Goal: Contribute content: Add original content to the website for others to see

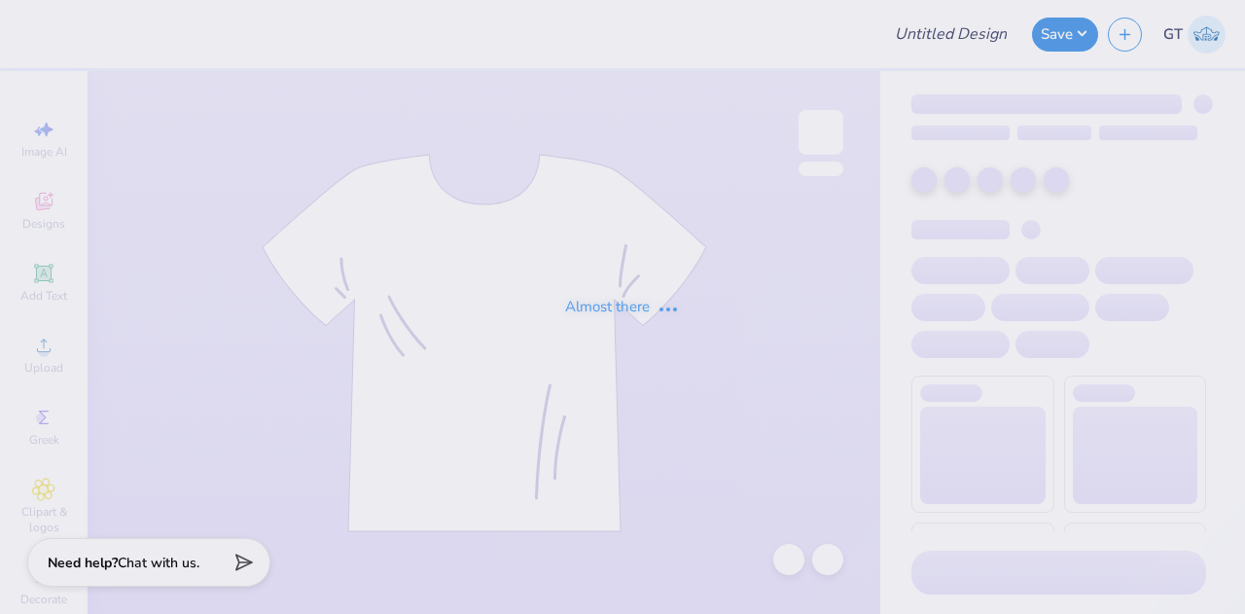
type input "ALPHA PHIFA SHIRT"
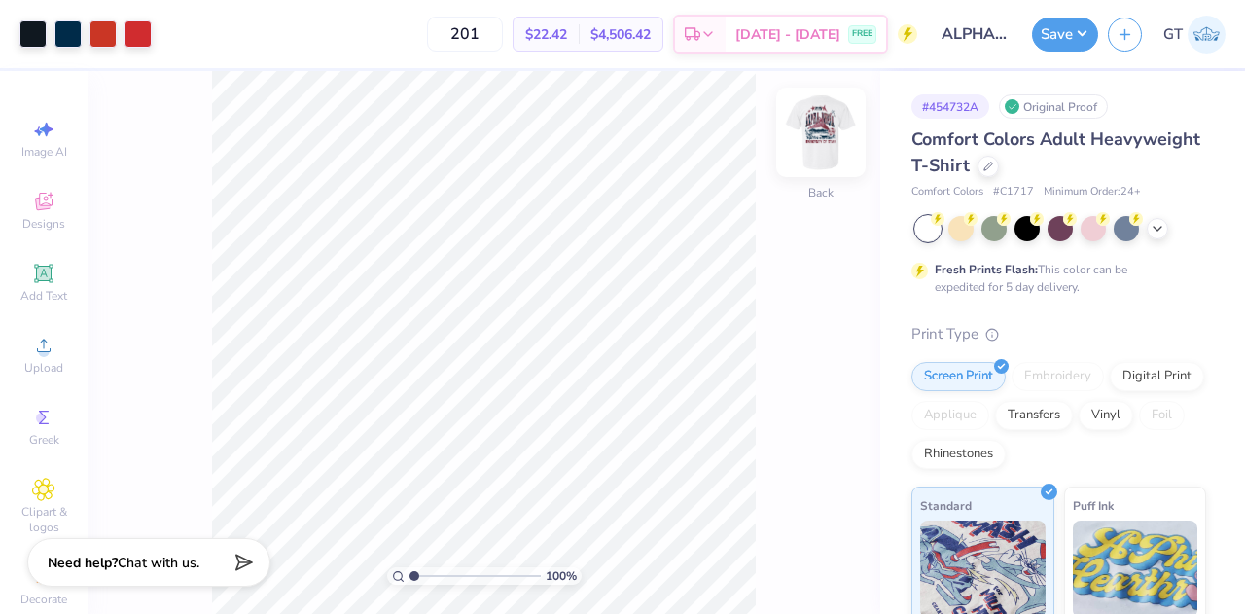
click at [811, 120] on img at bounding box center [821, 132] width 78 height 78
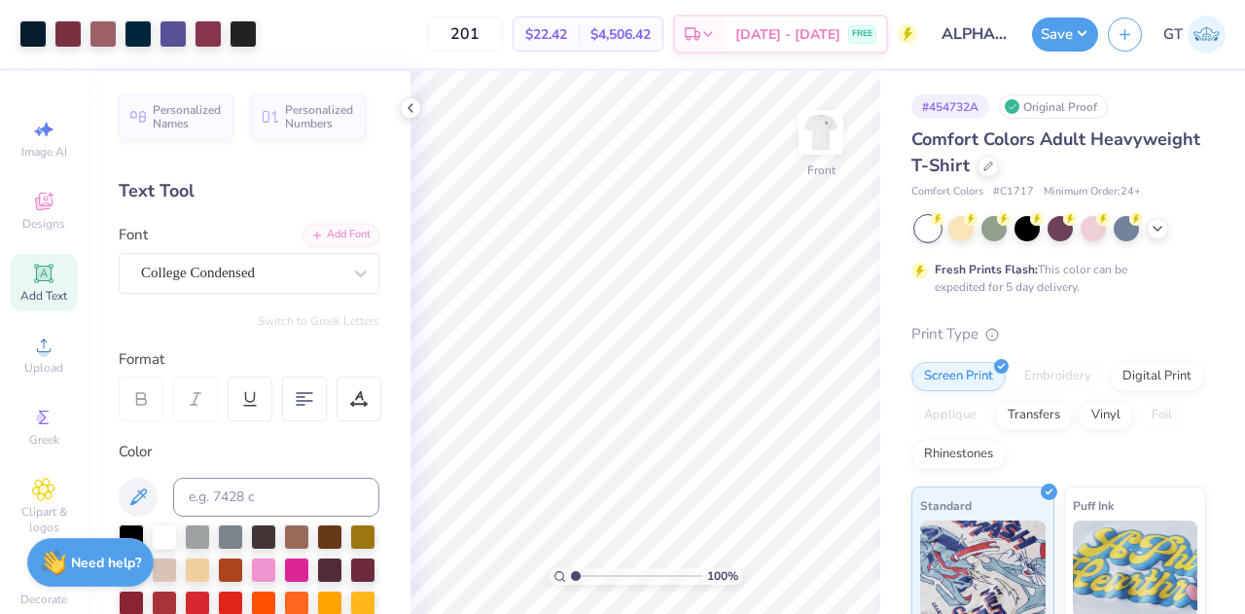
click at [32, 289] on span "Add Text" at bounding box center [43, 296] width 47 height 16
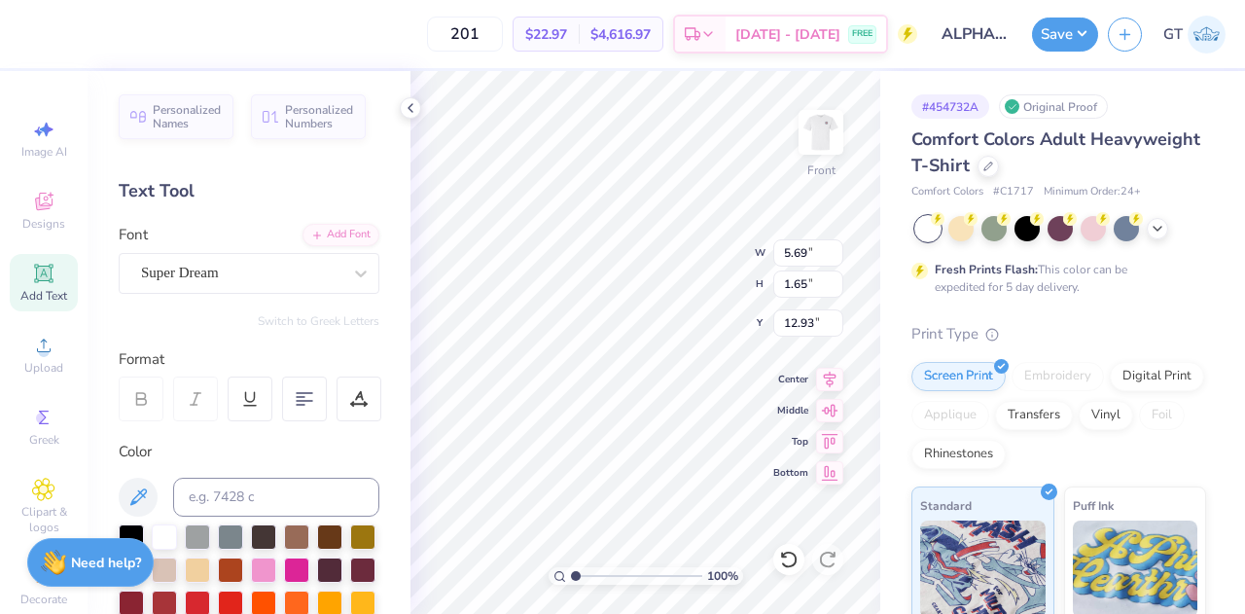
scroll to position [16, 2]
type textarea "®"
click at [175, 258] on div "Super Dream" at bounding box center [241, 273] width 204 height 30
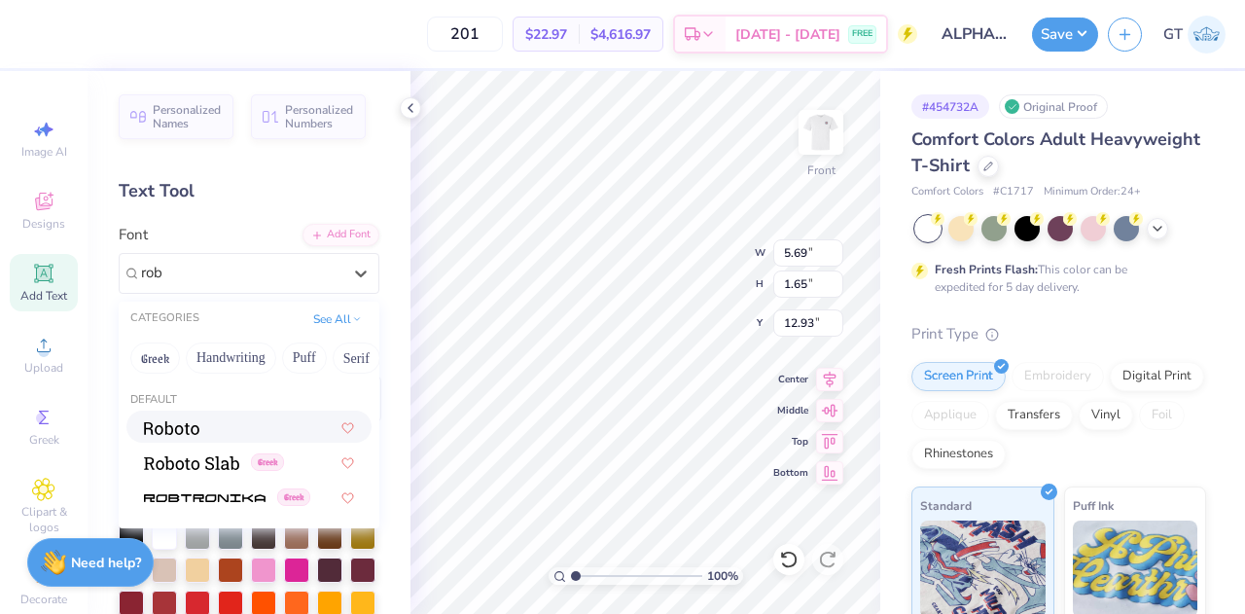
click at [189, 432] on img at bounding box center [171, 428] width 55 height 14
type input "rob"
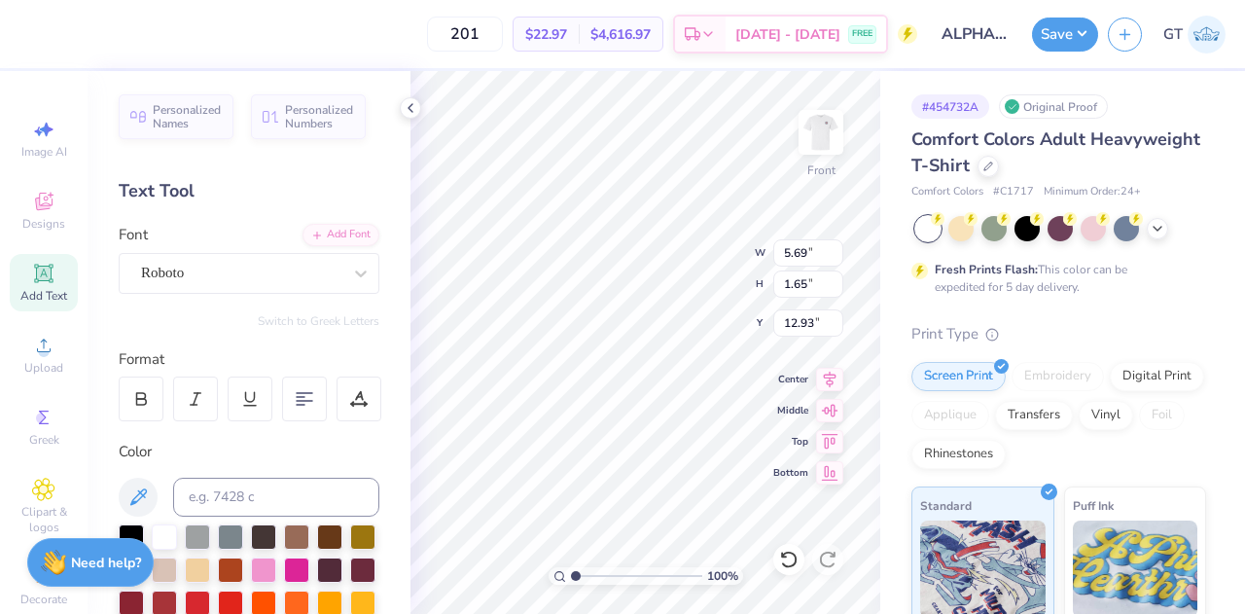
type input "1.63"
type input "1.72"
type input "19.02"
type input "11.55"
type input "1.16"
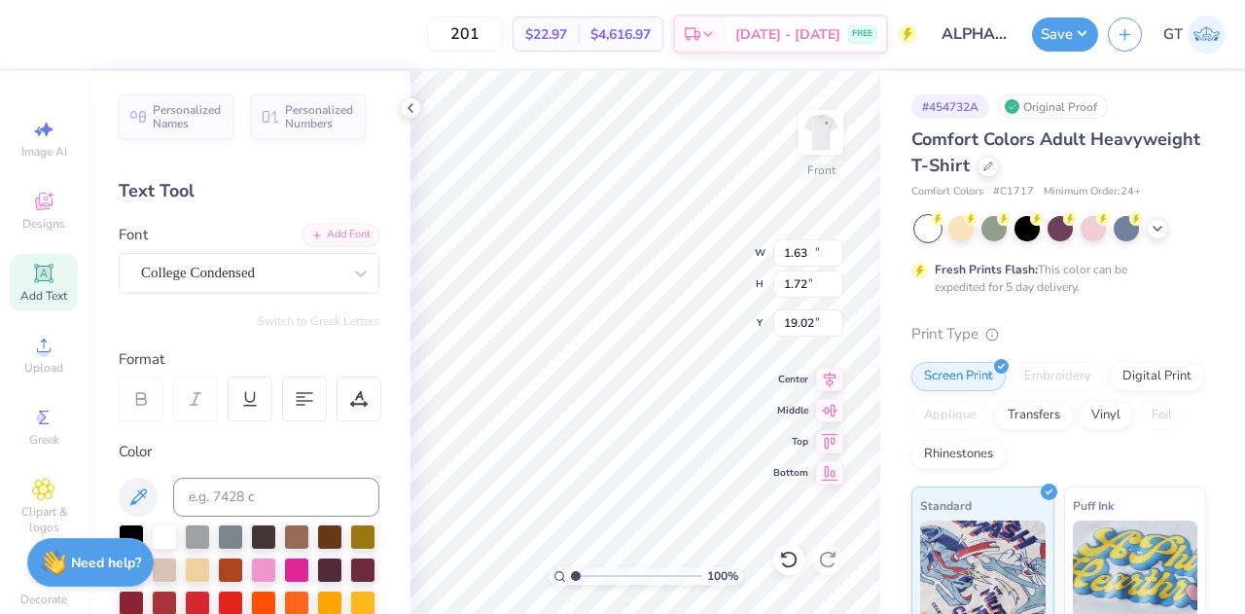
type input "16.99"
type textarea "AT [GEOGRAPHIC_DATA][US_STATE]"
click at [212, 492] on input at bounding box center [276, 497] width 206 height 39
type input "506"
type input "13.71"
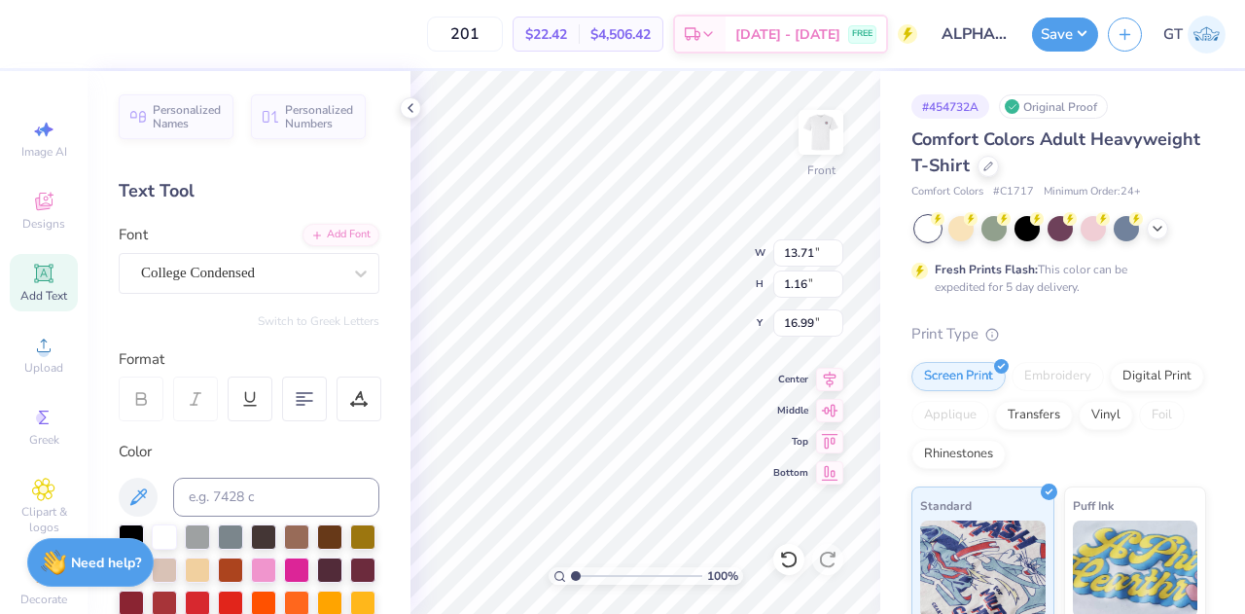
type input "1.16"
type input "16.99"
type input "12.65"
type input "1.07"
type input "11.21"
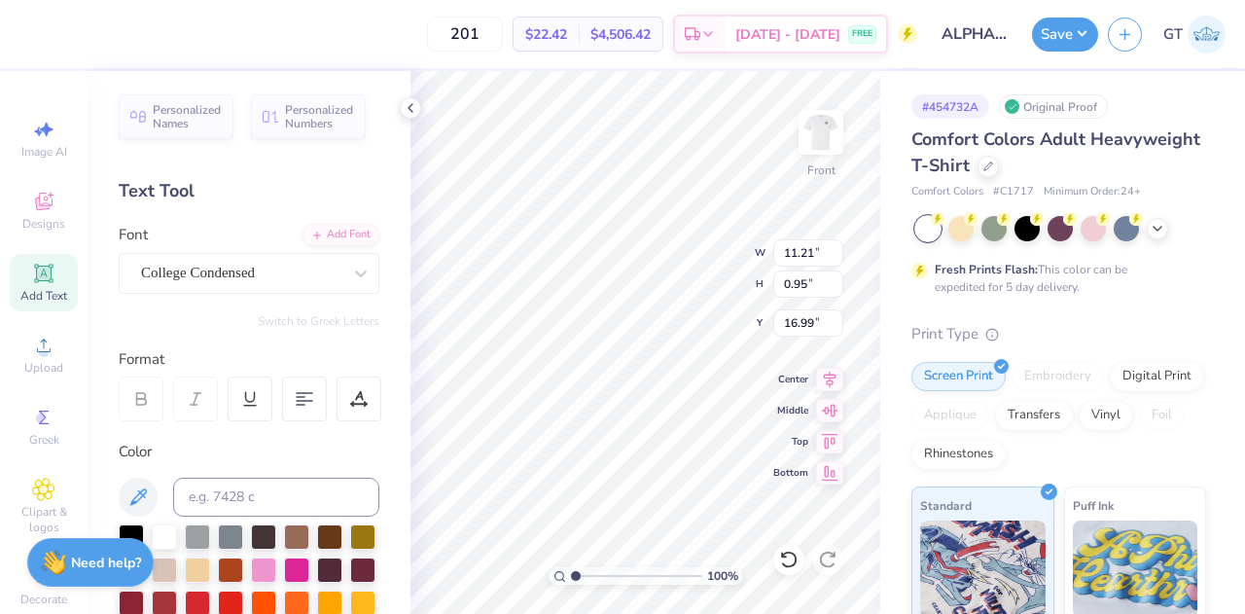
type input "0.95"
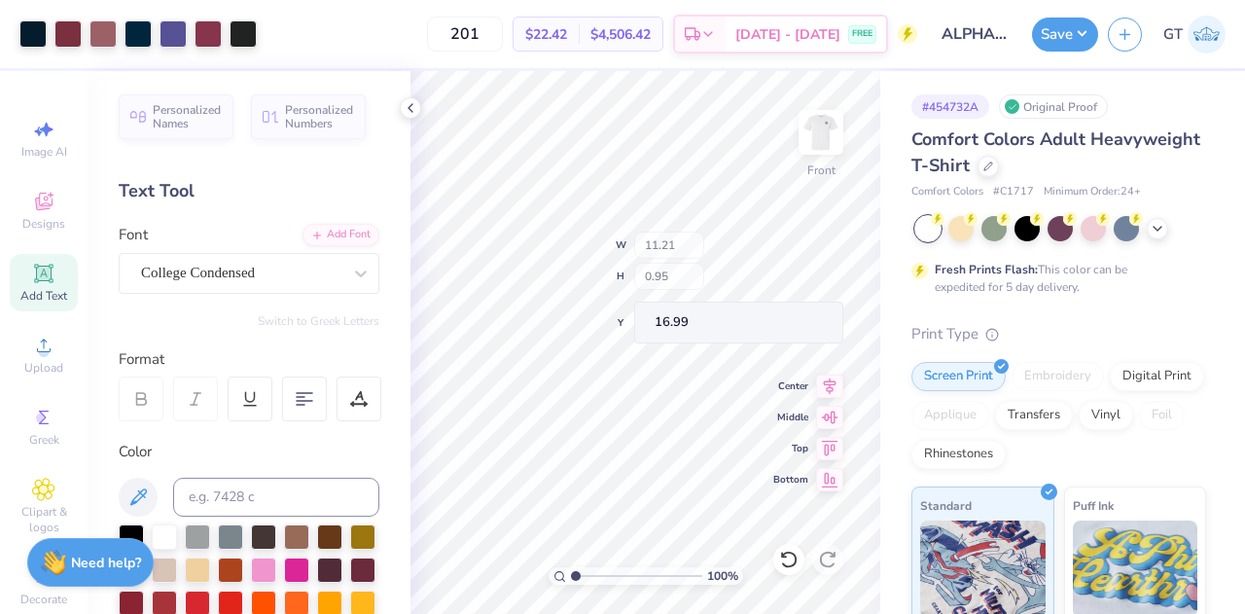
type input "10.88"
type input "0.92"
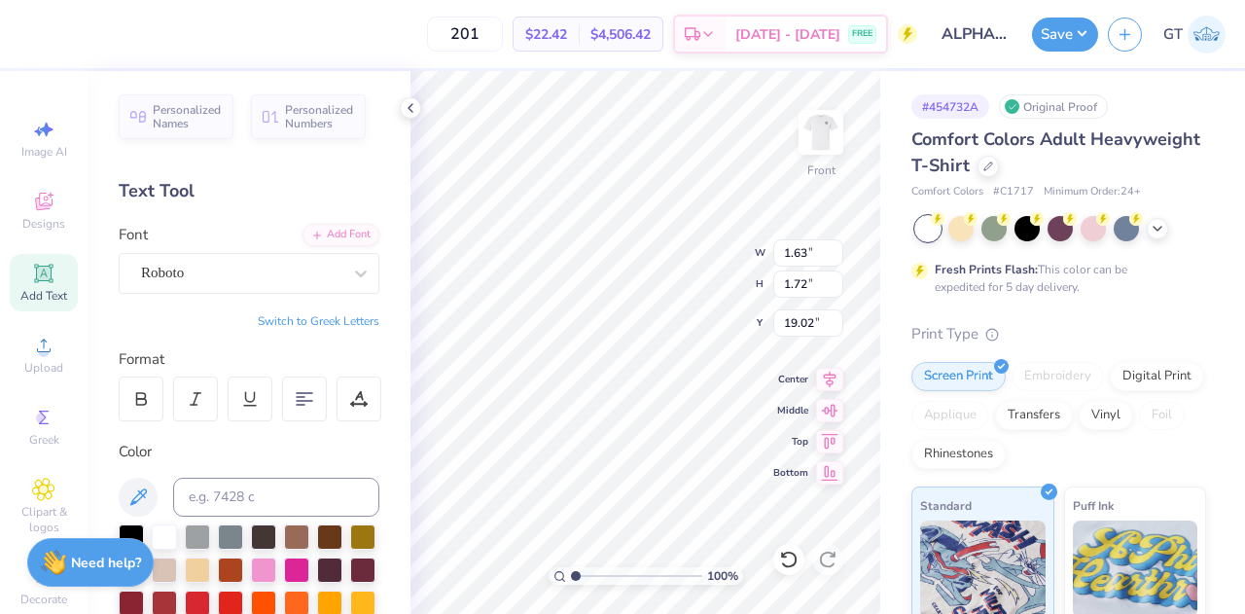
type input "0.42"
type input "0.44"
type input "20.29"
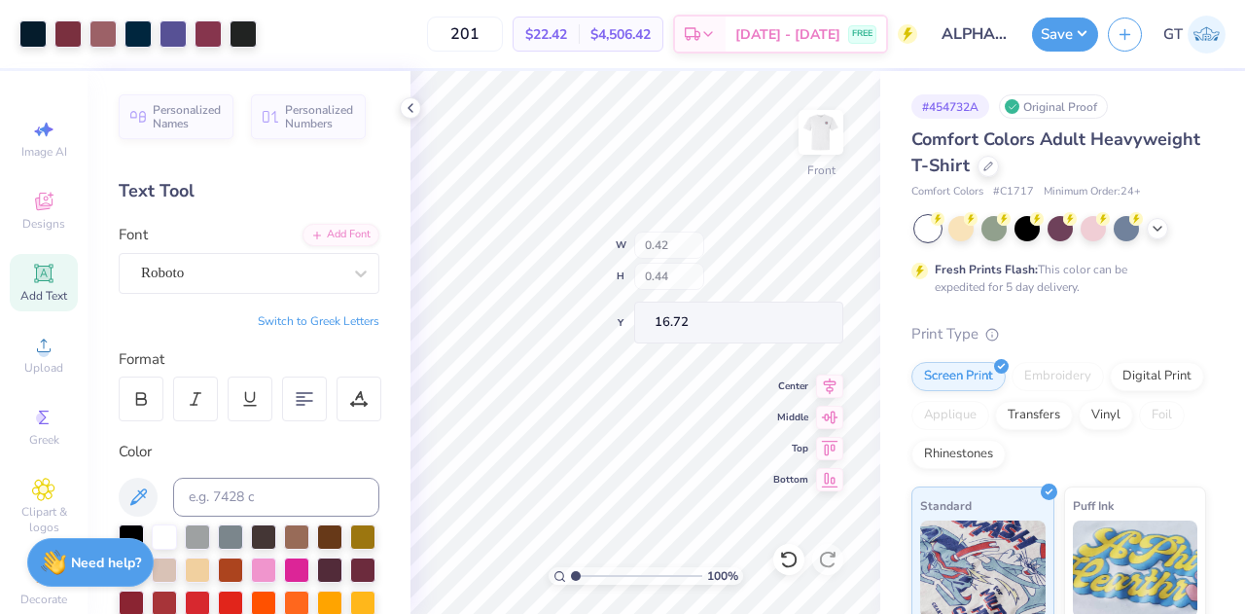
type input "16.72"
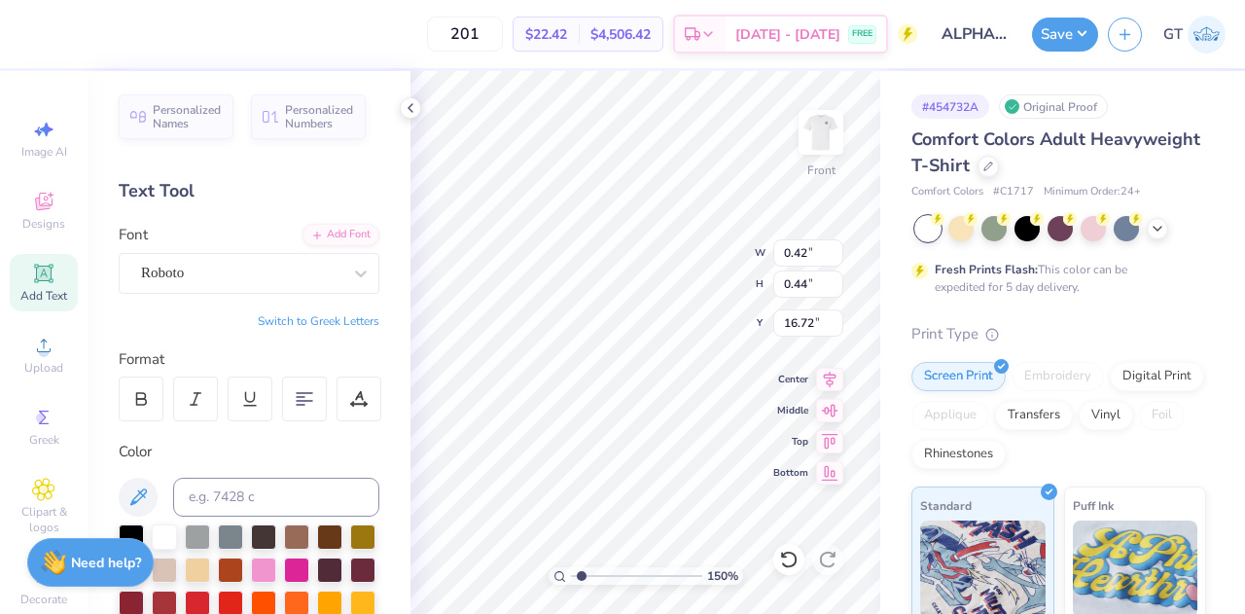
type input "1.49990407740613"
type input "0.22"
type input "0.23"
type input "16.94"
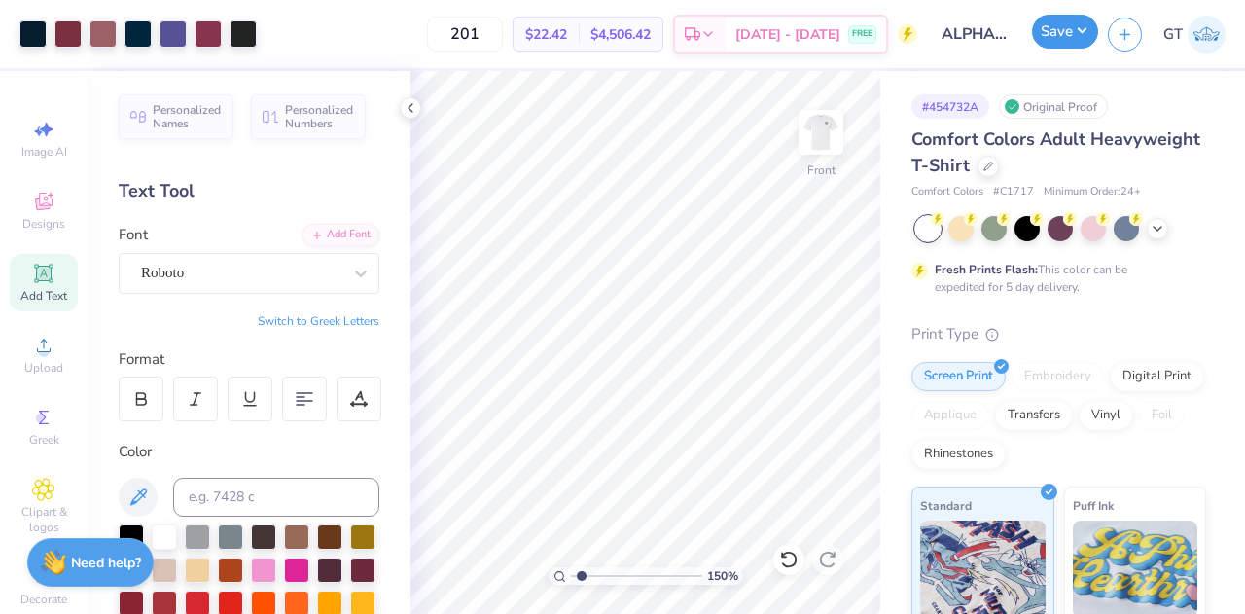
click at [1064, 32] on button "Save" at bounding box center [1065, 32] width 66 height 34
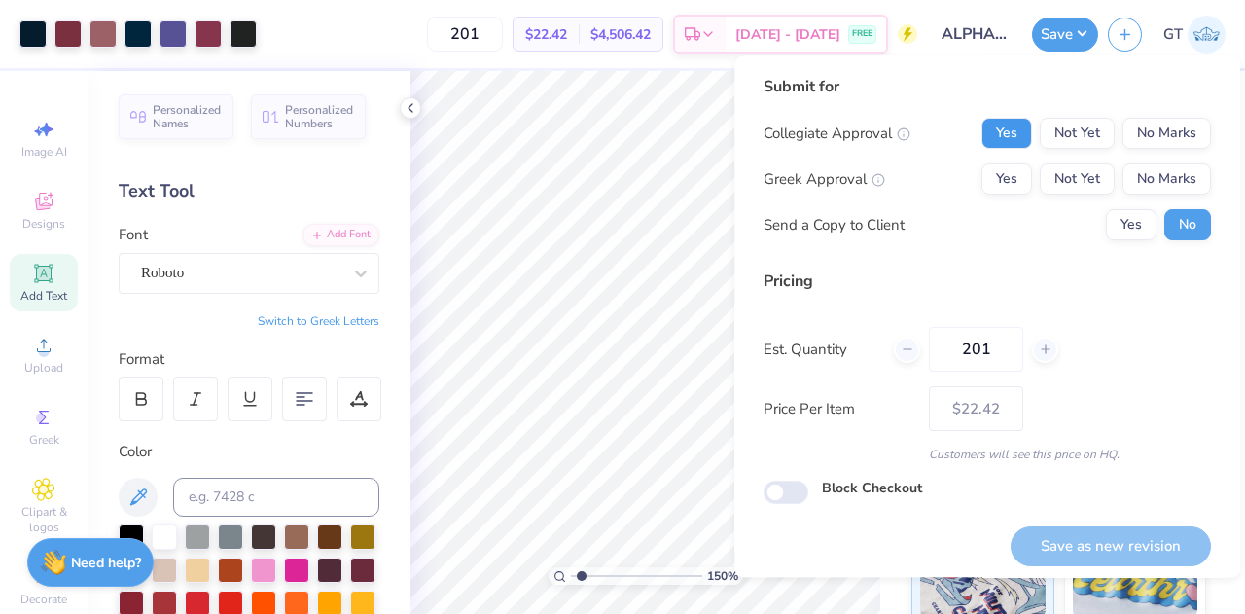
click at [994, 137] on button "Yes" at bounding box center [1007, 133] width 51 height 31
click at [1136, 180] on button "No Marks" at bounding box center [1167, 178] width 89 height 31
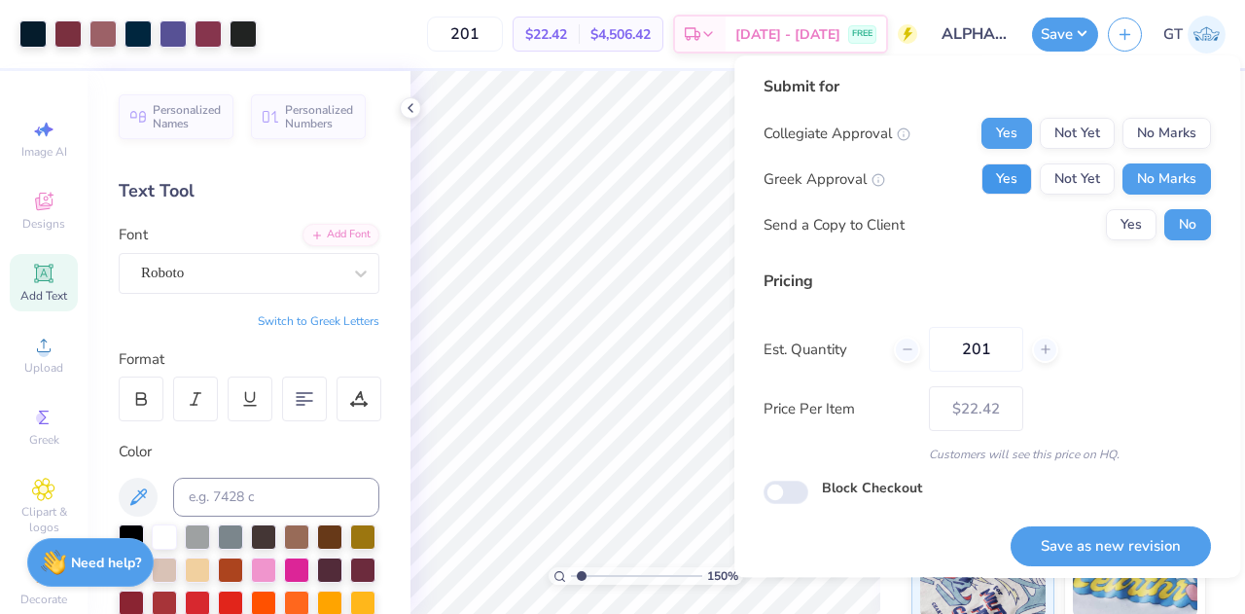
click at [1001, 175] on button "Yes" at bounding box center [1007, 178] width 51 height 31
click at [1107, 223] on button "Yes" at bounding box center [1131, 224] width 51 height 31
type input "1.49990407740613"
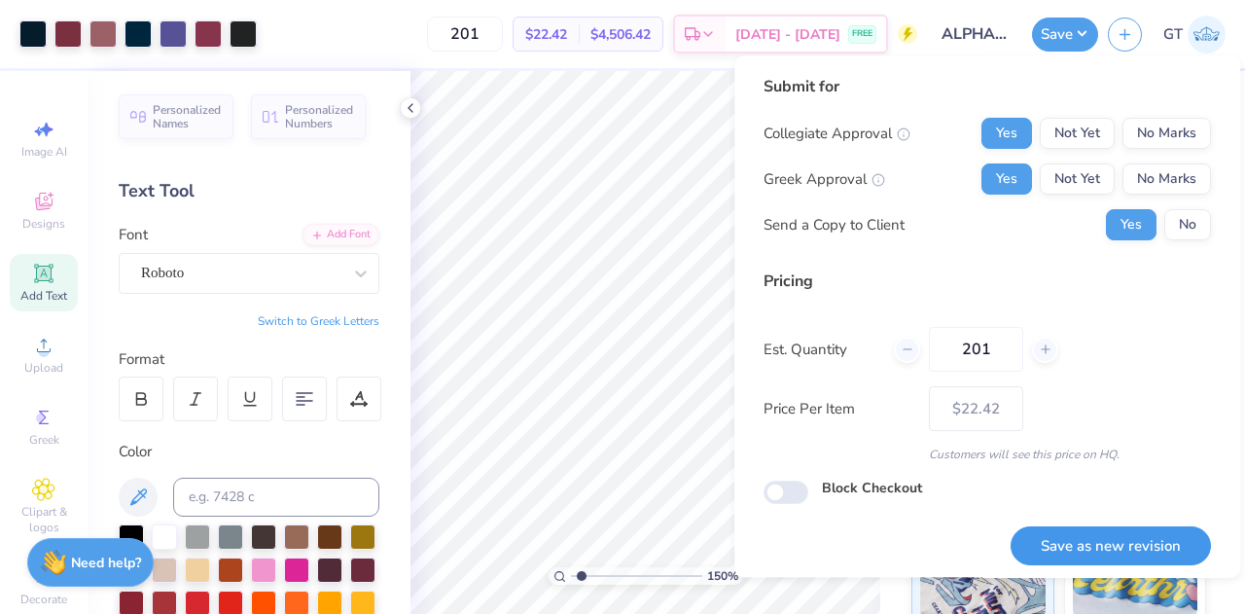
click at [1095, 548] on button "Save as new revision" at bounding box center [1111, 546] width 200 height 40
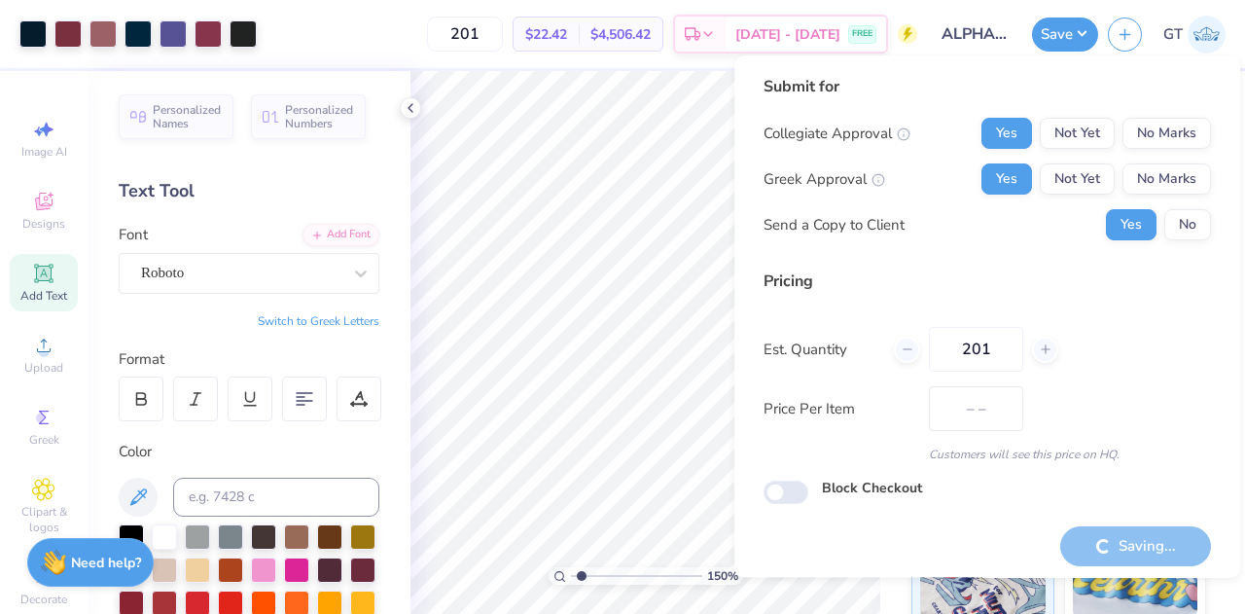
type input "$22.42"
type input "1.49990407740613"
